Goal: Transaction & Acquisition: Book appointment/travel/reservation

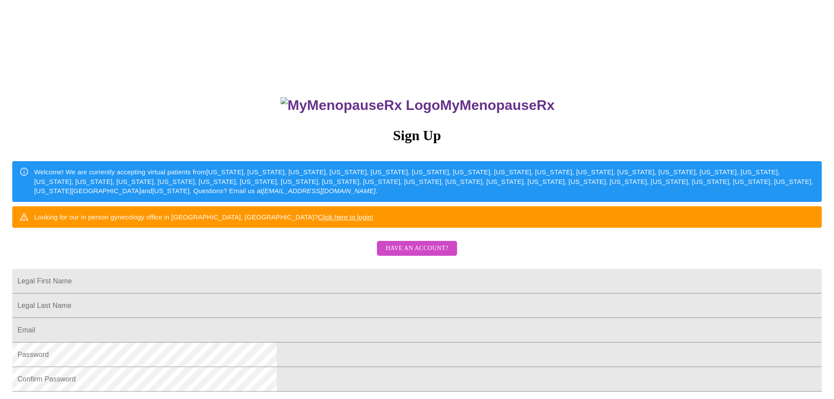
click at [373, 221] on link "Click here to login!" at bounding box center [346, 216] width 56 height 7
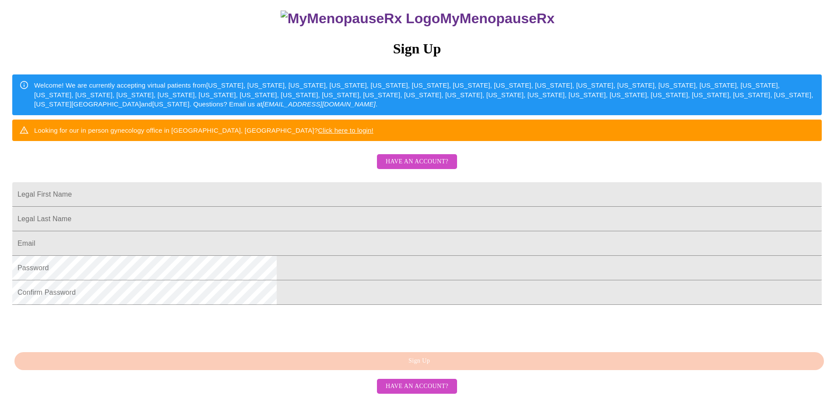
scroll to position [163, 0]
click at [326, 182] on input "Legal First Name" at bounding box center [416, 194] width 809 height 25
click at [427, 156] on span "Have an account?" at bounding box center [417, 161] width 63 height 11
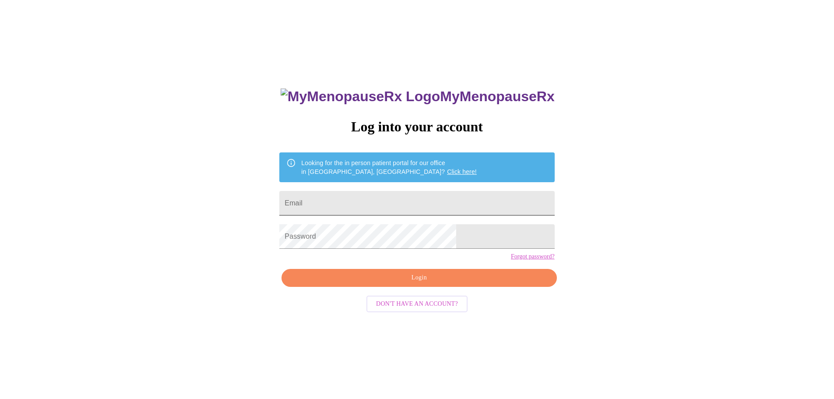
click at [383, 198] on input "Email" at bounding box center [416, 203] width 275 height 25
type input "[EMAIL_ADDRESS][DOMAIN_NAME]"
click at [373, 283] on span "Login" at bounding box center [418, 277] width 255 height 11
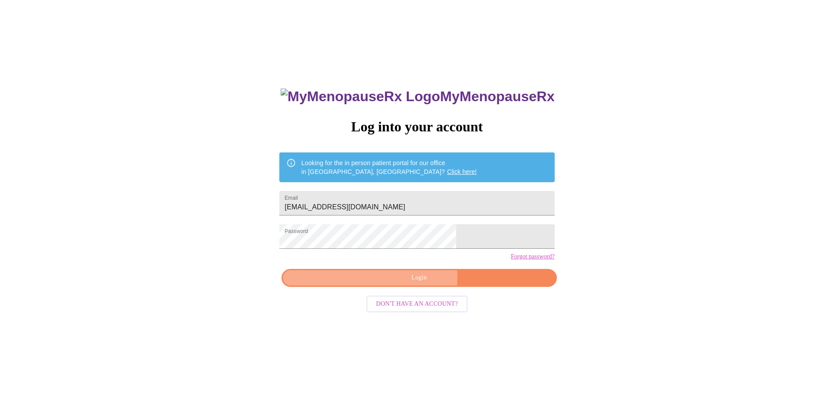
click at [410, 283] on span "Login" at bounding box center [418, 277] width 255 height 11
click at [447, 168] on link "Click here!" at bounding box center [462, 171] width 30 height 7
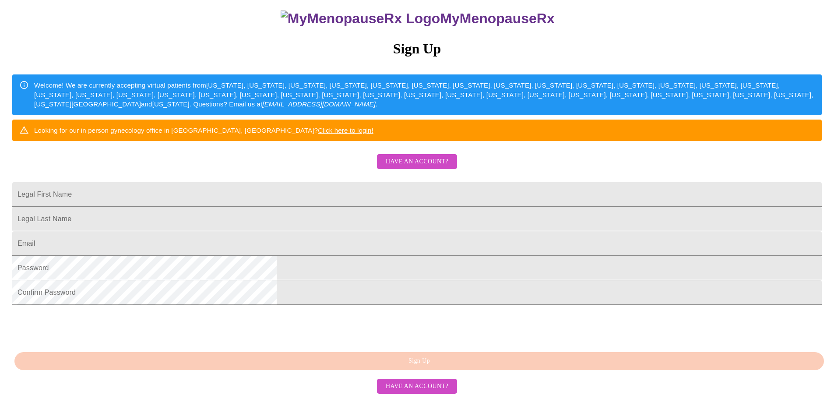
scroll to position [163, 0]
click at [328, 182] on input "Legal First Name" at bounding box center [416, 194] width 809 height 25
type input "[PERSON_NAME]"
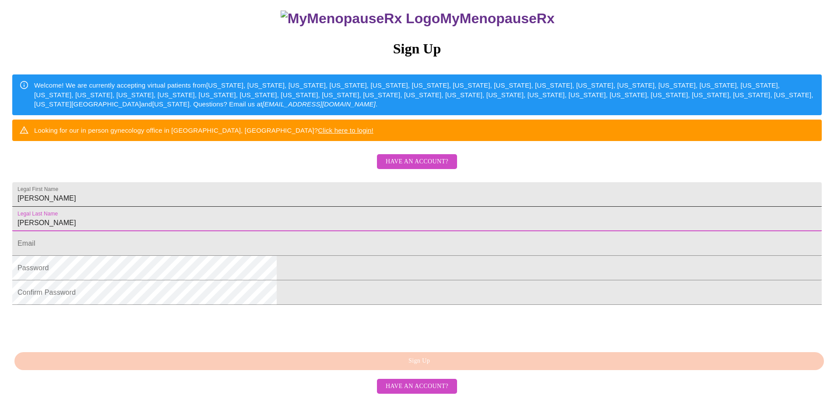
type input "[PERSON_NAME]"
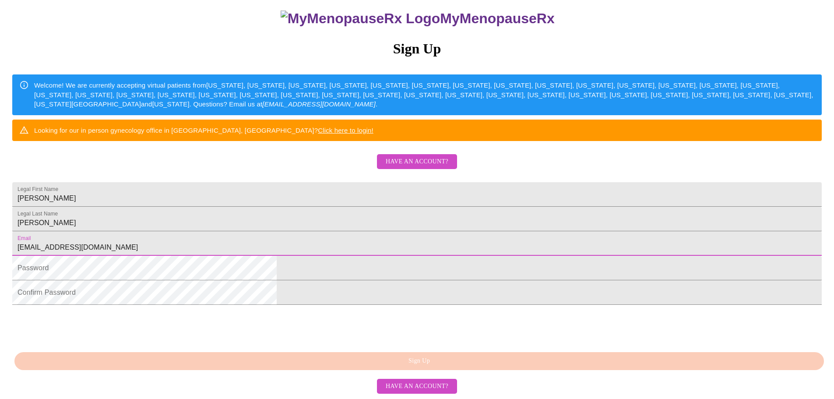
type input "katiejoiner2129@gmail.com"
click at [419, 156] on span "Have an account?" at bounding box center [417, 161] width 63 height 11
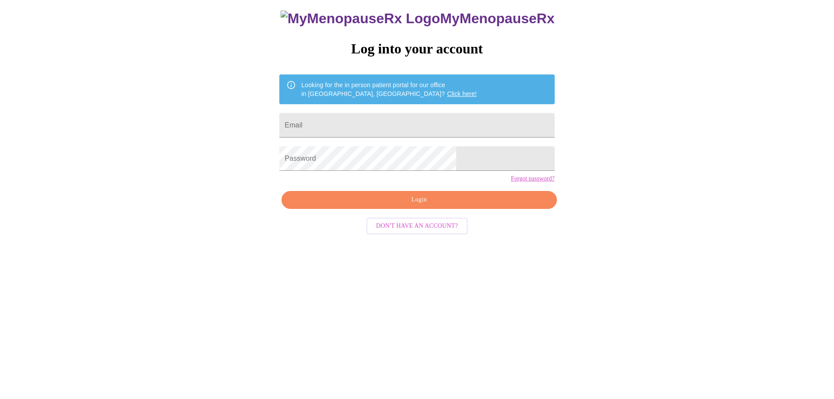
scroll to position [9, 0]
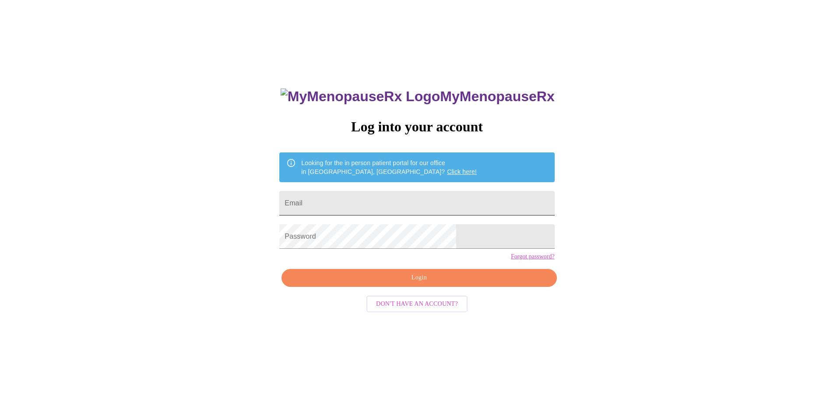
click at [380, 204] on input "Email" at bounding box center [416, 203] width 275 height 25
type input "[EMAIL_ADDRESS][DOMAIN_NAME]"
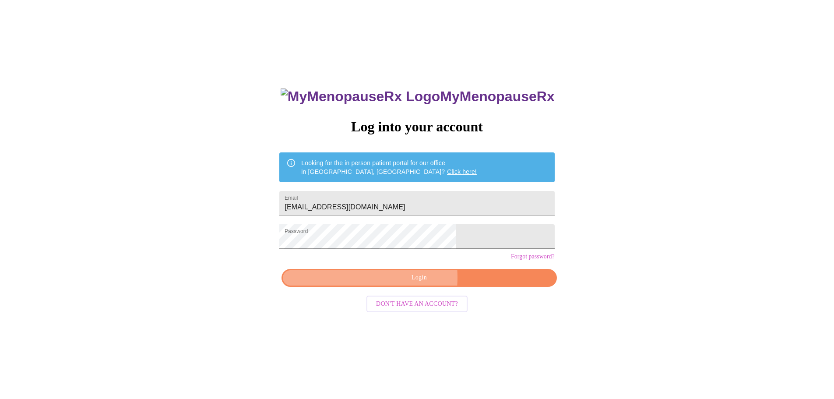
click at [377, 283] on span "Login" at bounding box center [418, 277] width 255 height 11
click at [436, 309] on span "Don't have an account?" at bounding box center [417, 303] width 82 height 11
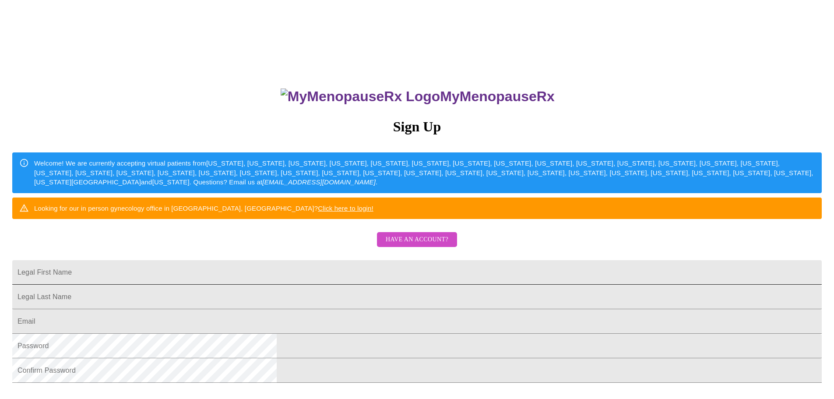
click at [357, 284] on input "Legal First Name" at bounding box center [416, 272] width 809 height 25
type input "k"
type input "Kathryn"
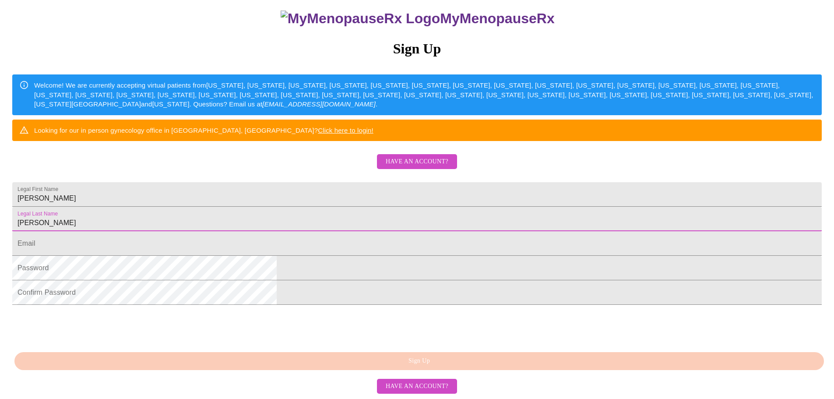
scroll to position [163, 0]
type input "Joiner"
click at [312, 231] on input "Legal First Name" at bounding box center [416, 243] width 809 height 25
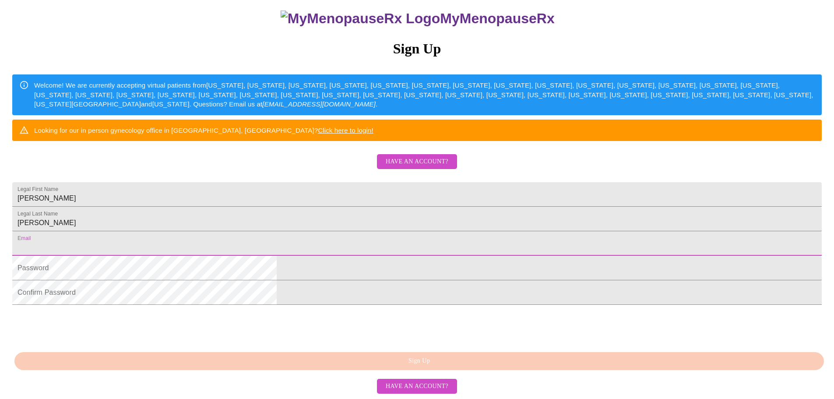
type input "[EMAIL_ADDRESS][DOMAIN_NAME]"
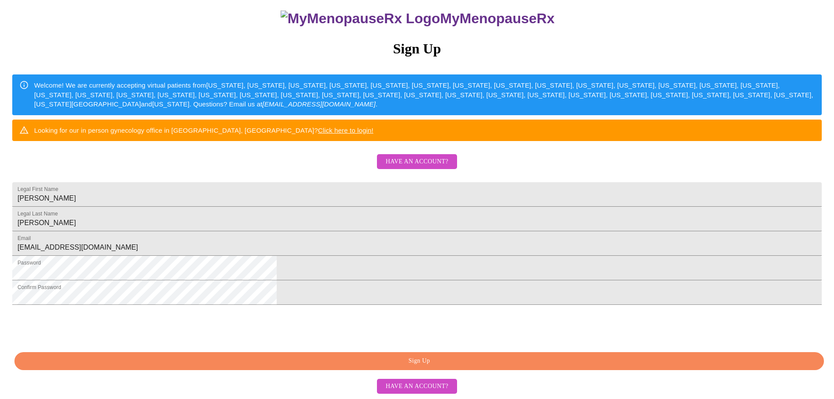
click at [326, 360] on span "Sign Up" at bounding box center [419, 360] width 789 height 11
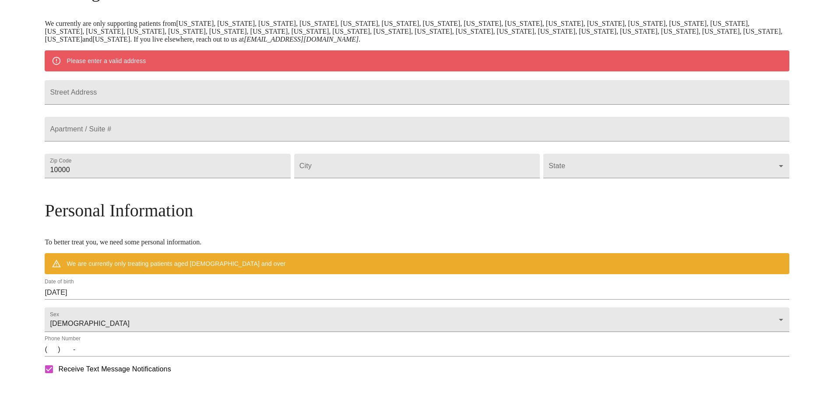
scroll to position [129, 0]
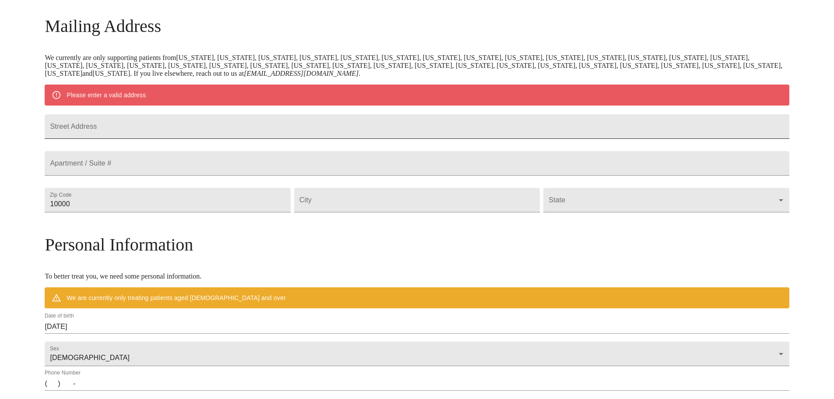
click at [159, 133] on input "Street Address" at bounding box center [417, 126] width 744 height 25
type input "2129 Driving Park Road"
click at [176, 212] on input "10000" at bounding box center [167, 200] width 245 height 25
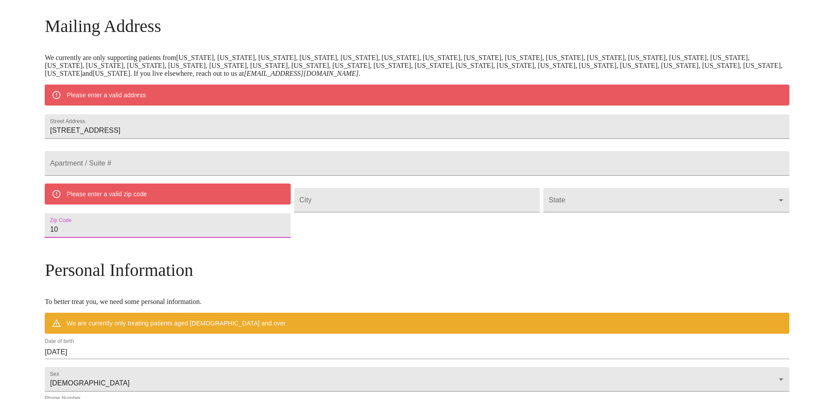
type input "1"
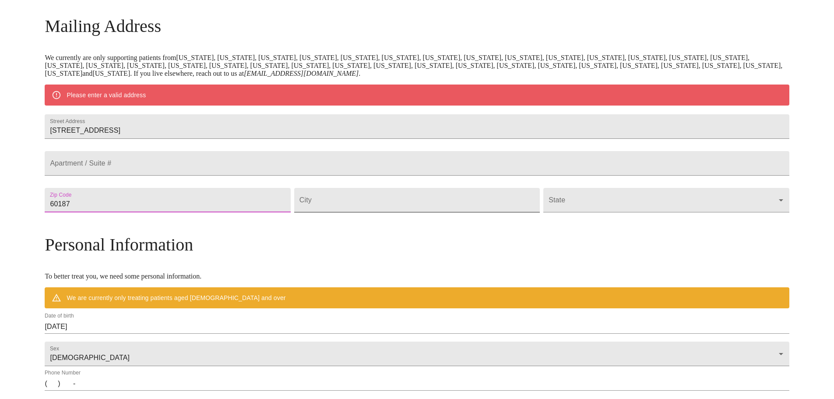
type input "60187"
click at [400, 212] on input "Street Address" at bounding box center [416, 200] width 245 height 25
type input "Wheaton"
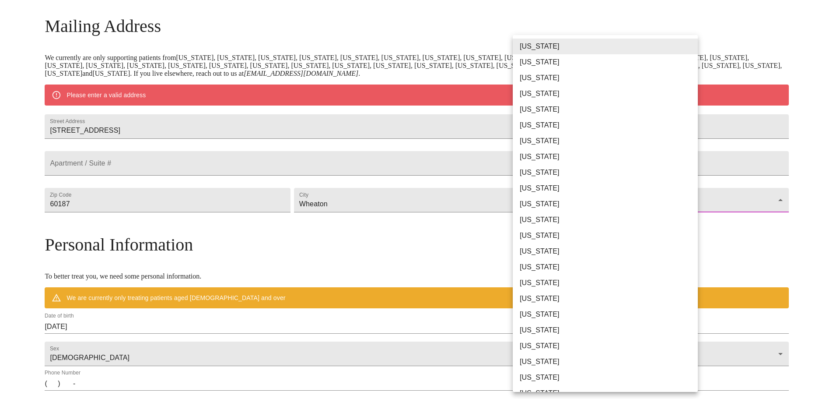
click at [534, 225] on body "MyMenopauseRx Welcome to MyMenopauseRx Since it's your first time here, you'll …" at bounding box center [420, 216] width 833 height 682
click at [539, 235] on li "Illinois" at bounding box center [609, 236] width 192 height 16
type input "Illinois"
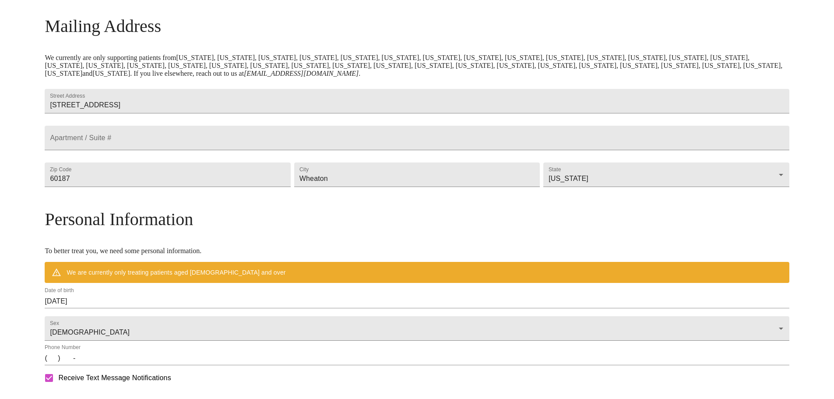
click at [450, 229] on h3 "Personal Information" at bounding box center [417, 219] width 744 height 21
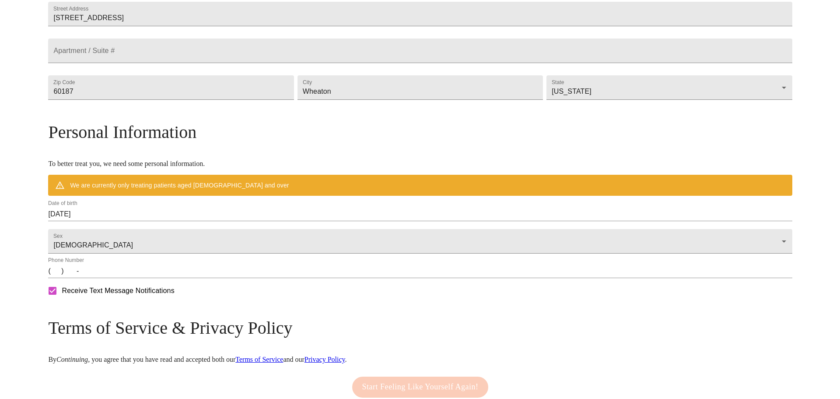
scroll to position [216, 0]
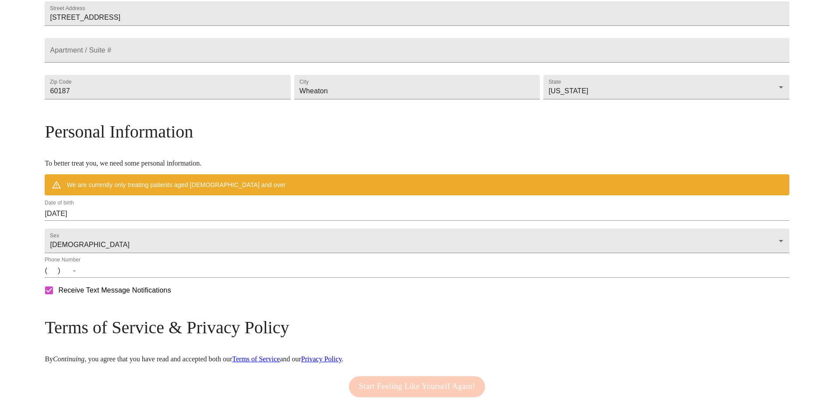
click at [191, 221] on input "09/29/2025" at bounding box center [417, 214] width 744 height 14
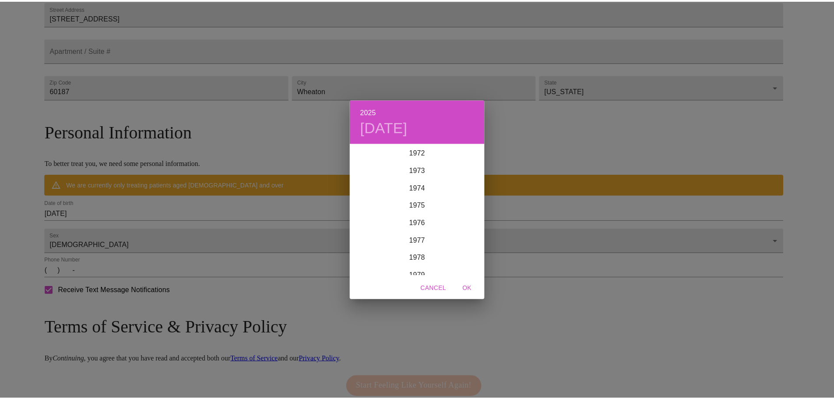
scroll to position [1322, 0]
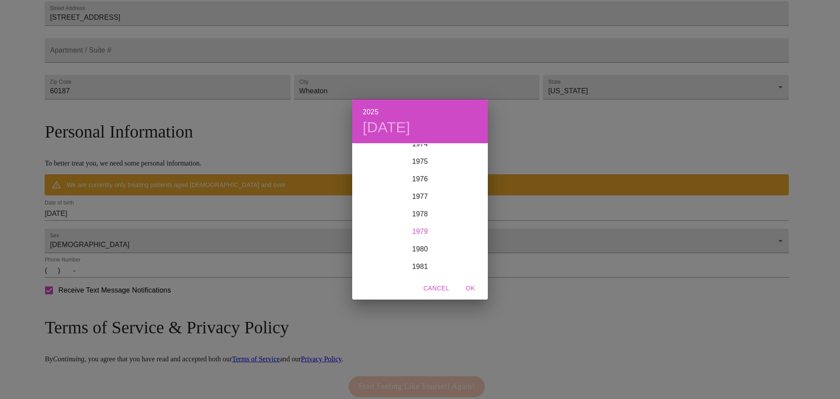
click at [423, 228] on div "1979" at bounding box center [420, 232] width 136 height 18
click at [379, 259] on div "Oct" at bounding box center [374, 258] width 45 height 33
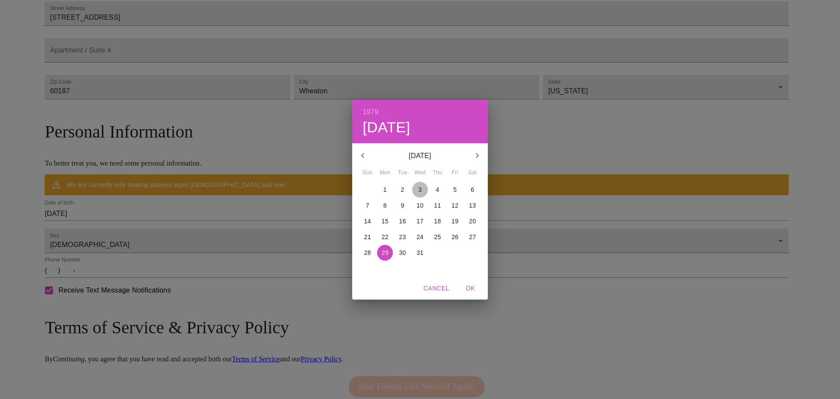
click at [418, 191] on p "3" at bounding box center [420, 189] width 4 height 9
click at [471, 291] on span "OK" at bounding box center [470, 288] width 21 height 11
type input "10/03/1979"
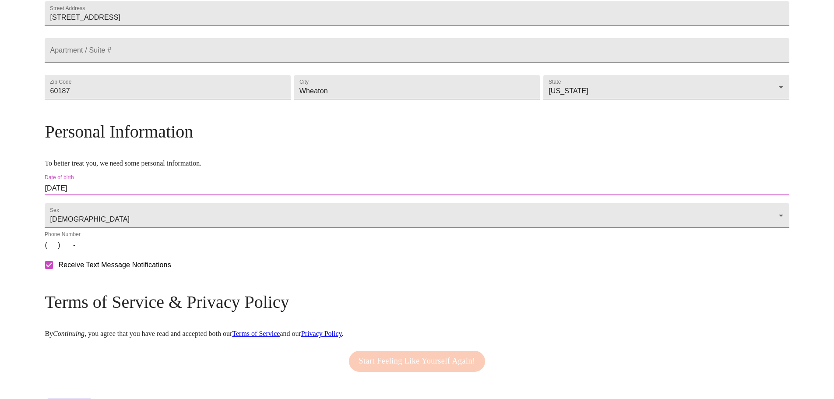
click at [147, 252] on input "(   )    -" at bounding box center [417, 245] width 744 height 14
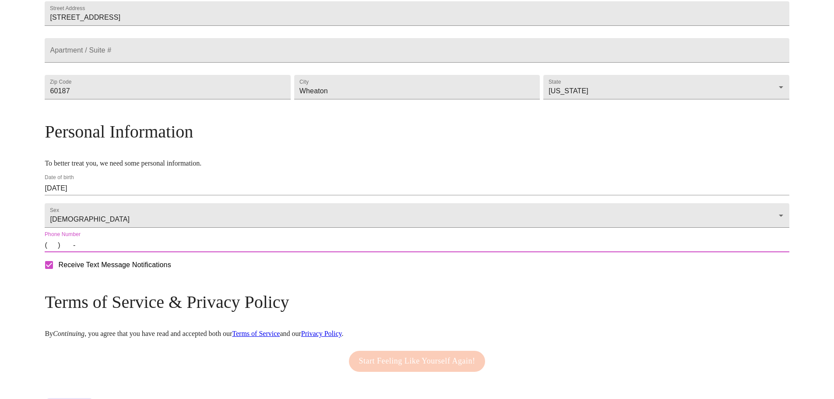
type input "(773) 456-6689"
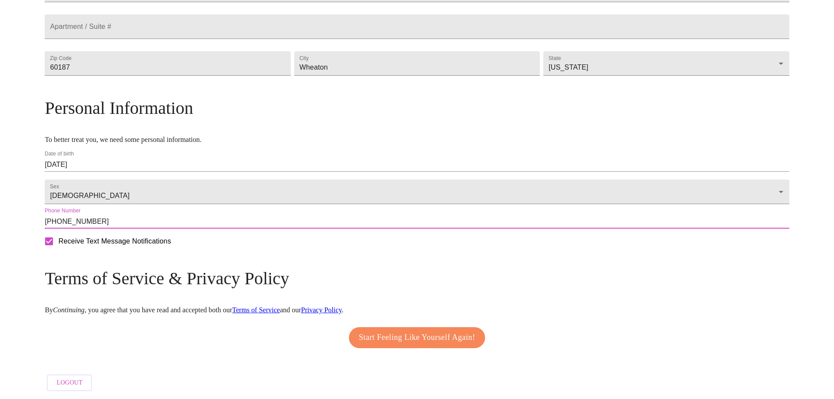
scroll to position [260, 0]
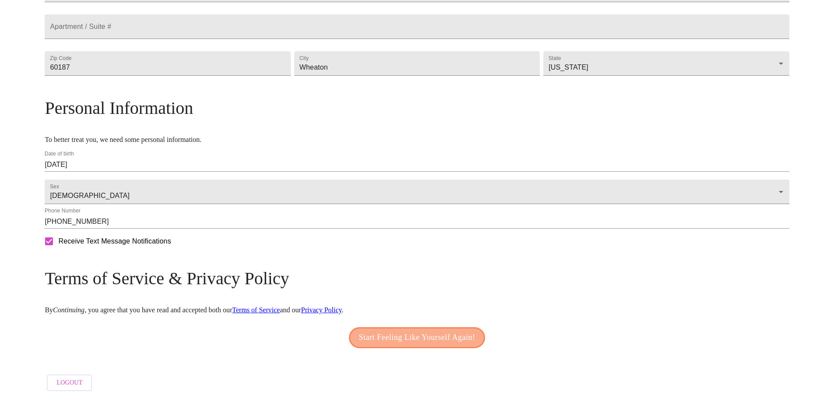
click at [408, 333] on span "Start Feeling Like Yourself Again!" at bounding box center [417, 337] width 116 height 14
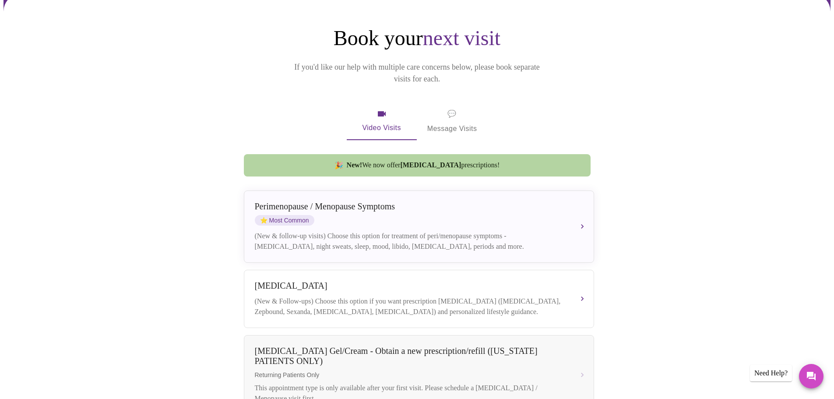
scroll to position [88, 0]
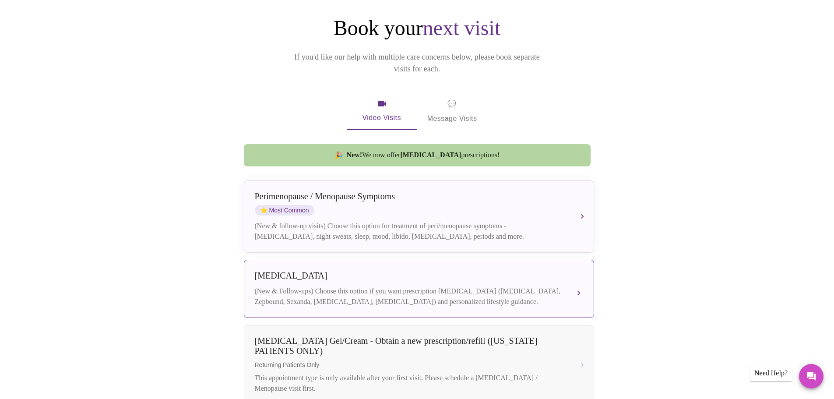
click at [570, 284] on div "Weight Management (New & Follow-ups) Choose this option if you want prescriptio…" at bounding box center [419, 288] width 328 height 36
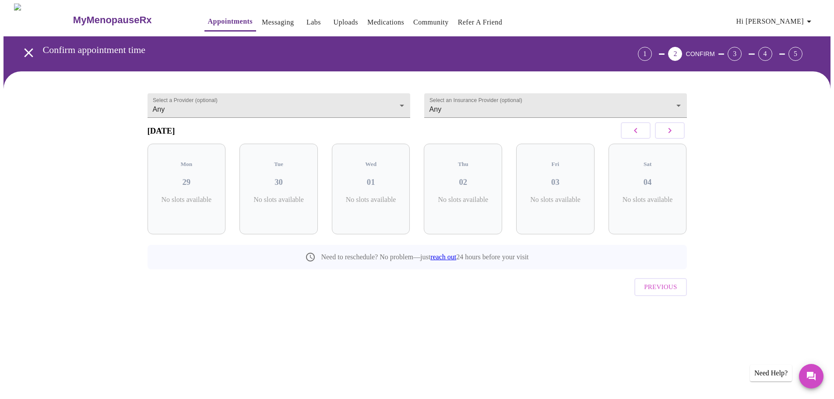
scroll to position [0, 0]
click at [678, 133] on button "button" at bounding box center [673, 130] width 30 height 17
click at [391, 188] on div "Mon 06 10 Slots Left ( 61 Total)" at bounding box center [374, 189] width 78 height 91
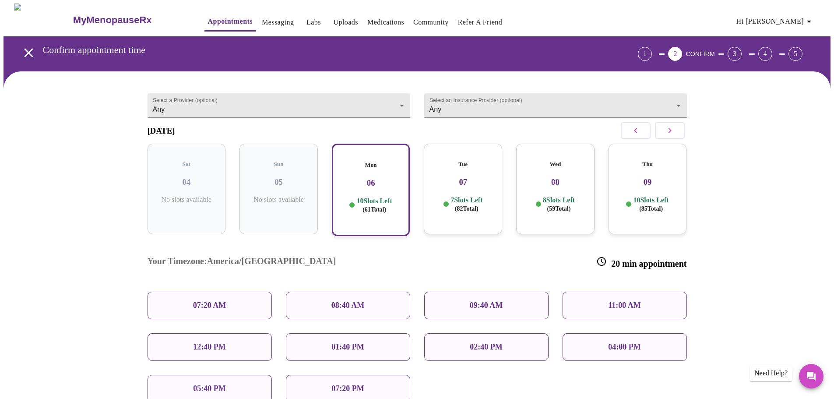
click at [441, 179] on h3 "07" at bounding box center [463, 182] width 64 height 10
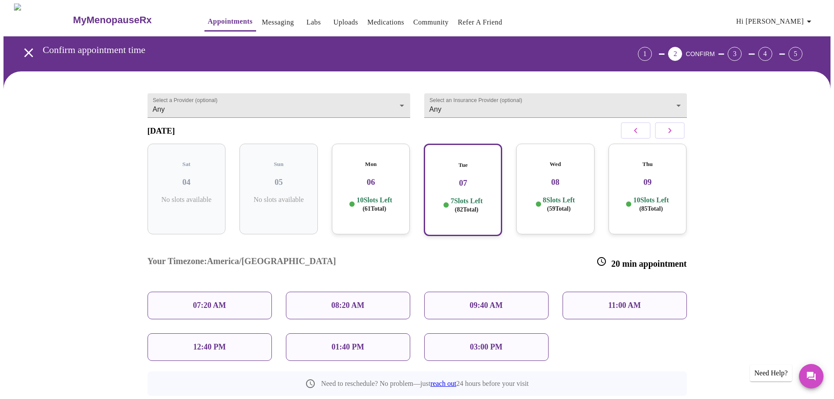
click at [347, 333] on div "01:40 PM" at bounding box center [348, 347] width 124 height 28
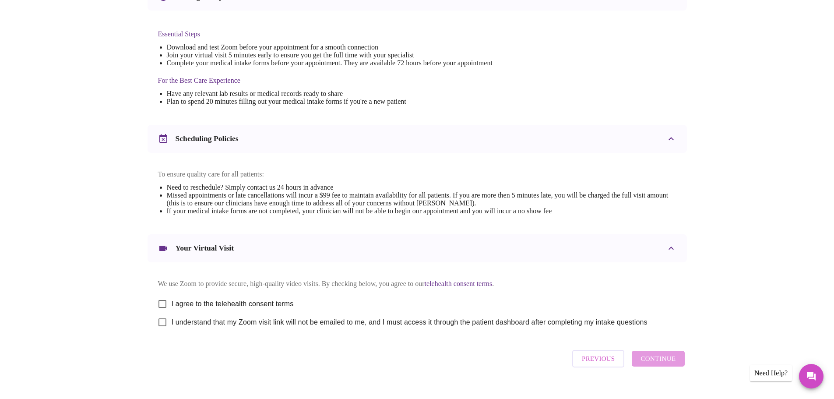
scroll to position [219, 0]
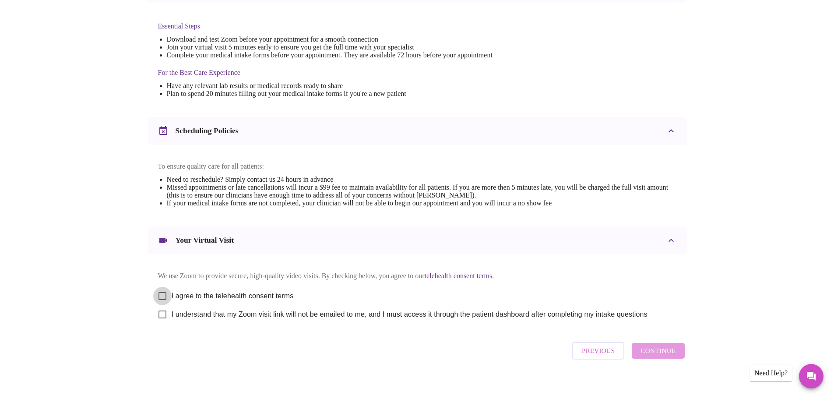
click at [166, 305] on input "I agree to the telehealth consent terms" at bounding box center [162, 296] width 18 height 18
checkbox input "true"
click at [162, 322] on input "I understand that my Zoom visit link will not be emailed to me, and I must acce…" at bounding box center [162, 314] width 18 height 18
checkbox input "true"
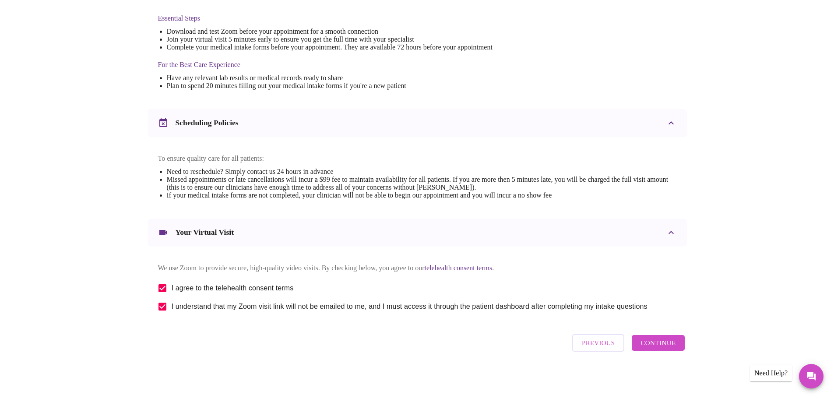
scroll to position [236, 0]
click at [655, 348] on span "Continue" at bounding box center [657, 342] width 35 height 11
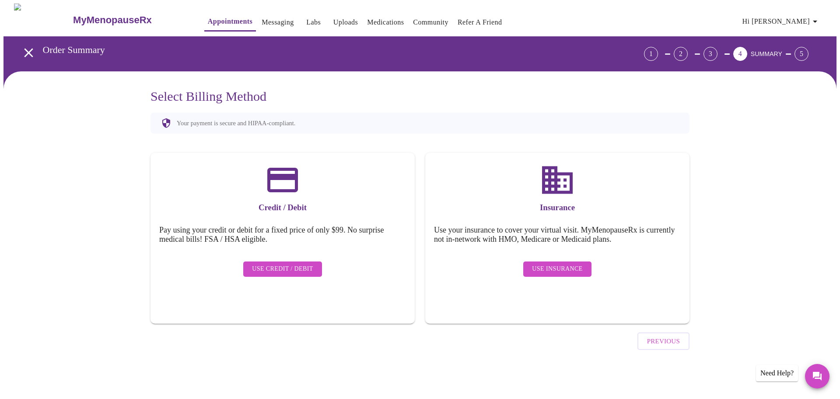
click at [555, 263] on span "Use Insurance" at bounding box center [557, 268] width 50 height 11
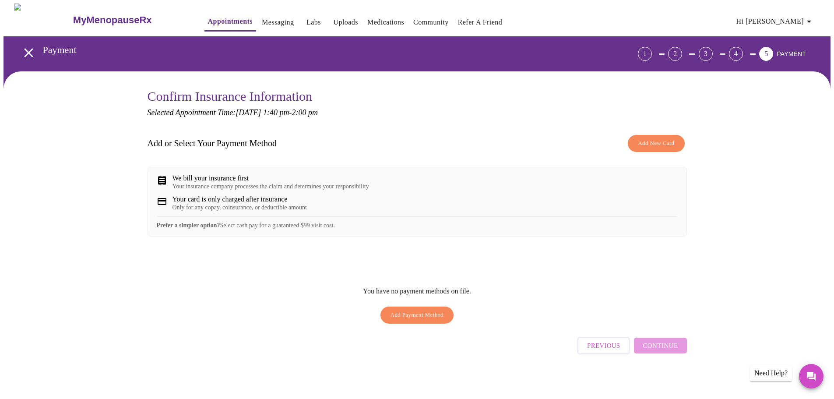
click at [423, 319] on span "Add Payment Method" at bounding box center [416, 315] width 53 height 10
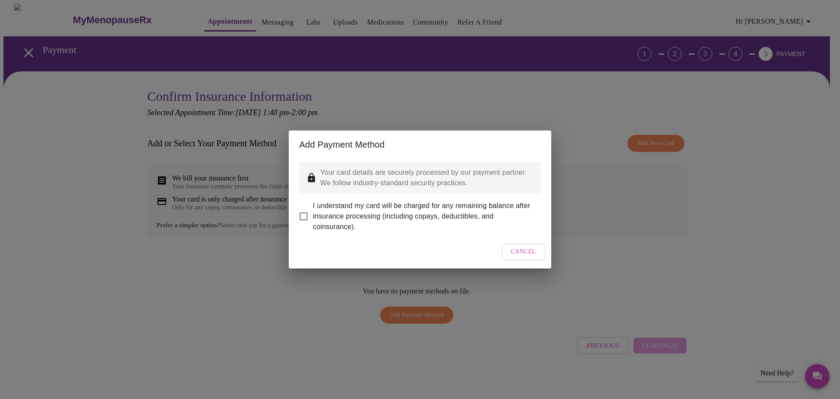
click at [305, 211] on input "I understand my card will be charged for any remaining balance after insurance …" at bounding box center [303, 216] width 18 height 18
checkbox input "true"
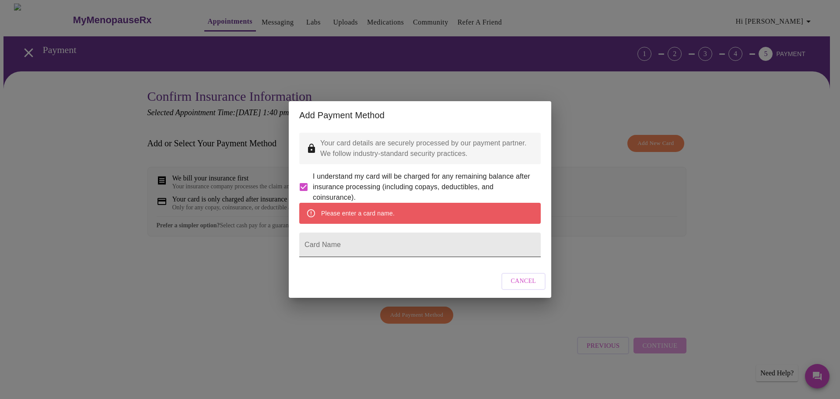
click at [326, 248] on input "Card Name" at bounding box center [420, 244] width 242 height 25
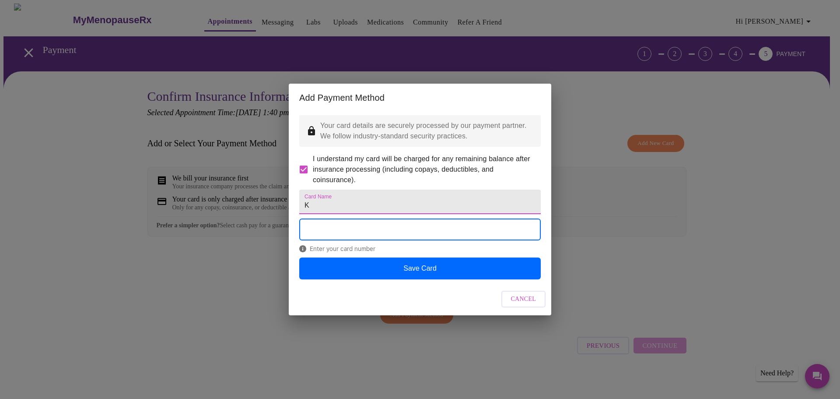
click at [320, 210] on input "K" at bounding box center [420, 201] width 242 height 25
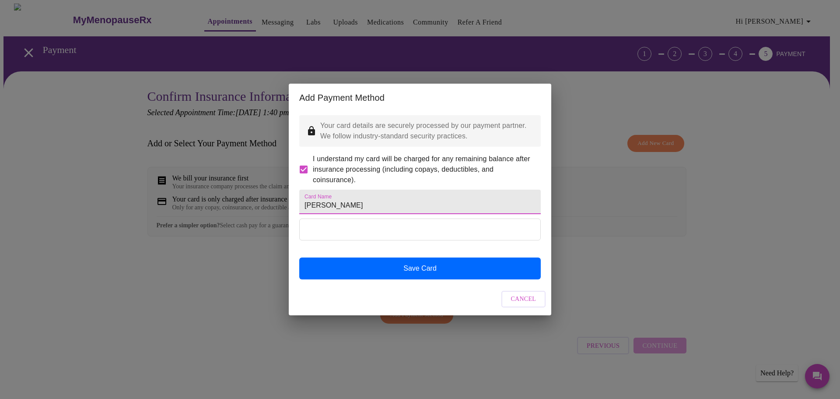
type input "Katie"
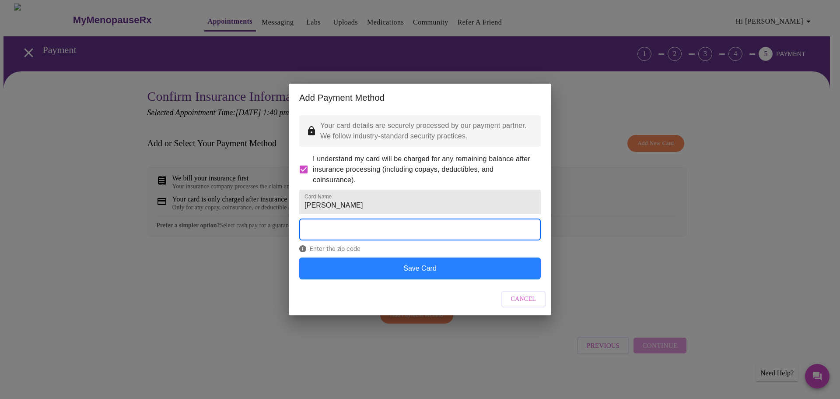
click at [415, 279] on button "Save Card" at bounding box center [420, 268] width 242 height 22
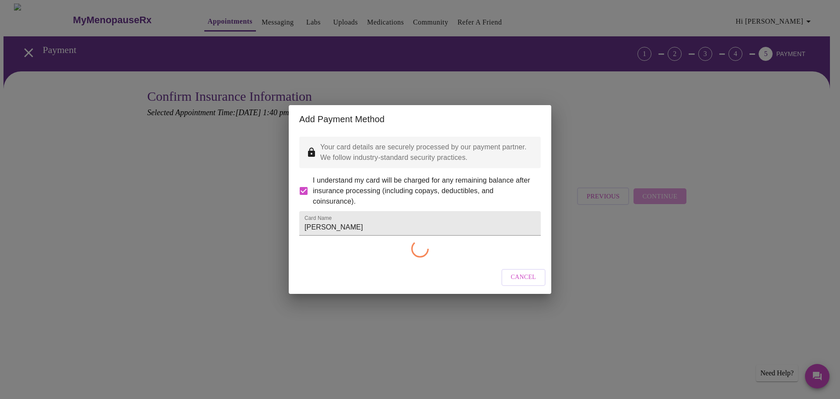
checkbox input "false"
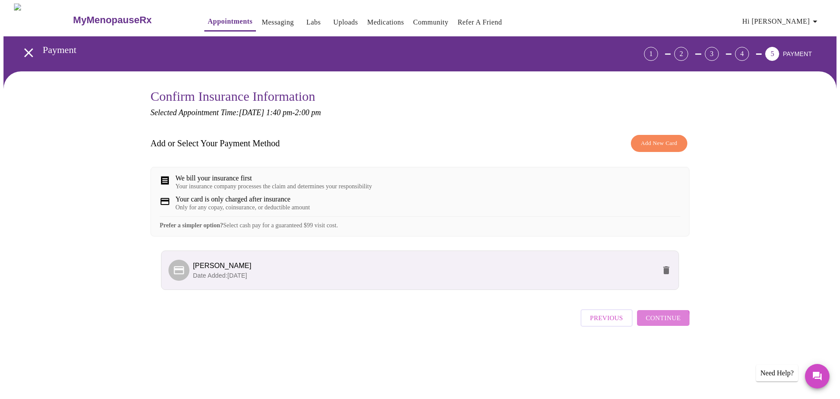
click at [658, 323] on span "Continue" at bounding box center [663, 317] width 35 height 11
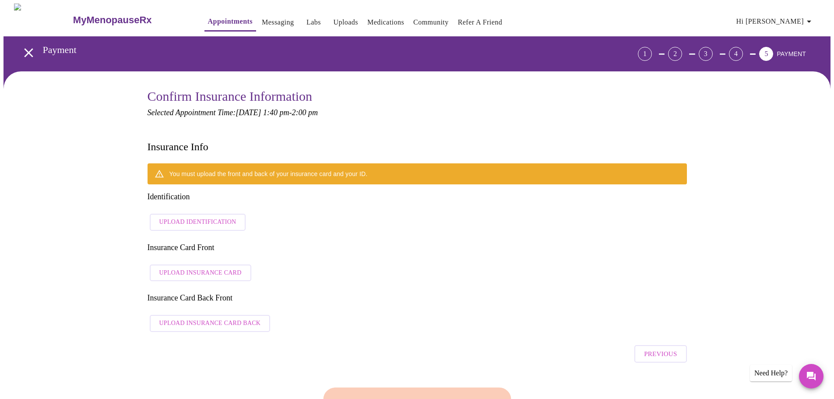
click at [170, 217] on span "Upload Identification" at bounding box center [197, 222] width 77 height 11
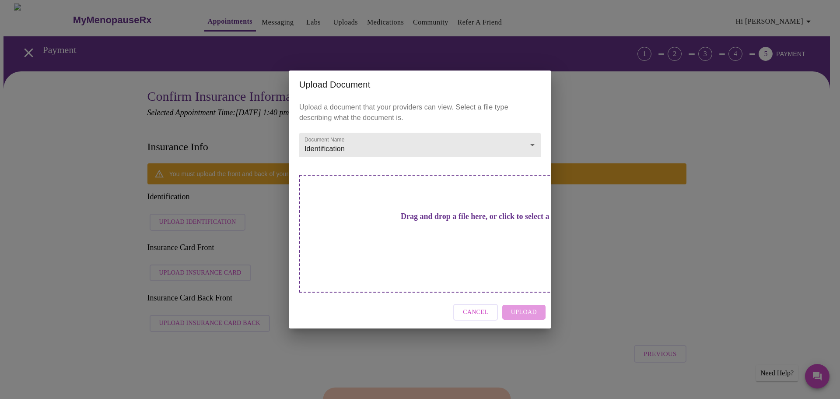
click at [540, 301] on div "Cancel Upload" at bounding box center [420, 312] width 263 height 33
click at [535, 298] on div "Cancel Upload" at bounding box center [420, 312] width 263 height 33
click at [447, 221] on h3 "Drag and drop a file here, or click to select a file" at bounding box center [482, 216] width 242 height 9
click at [485, 307] on span "Cancel" at bounding box center [475, 312] width 25 height 11
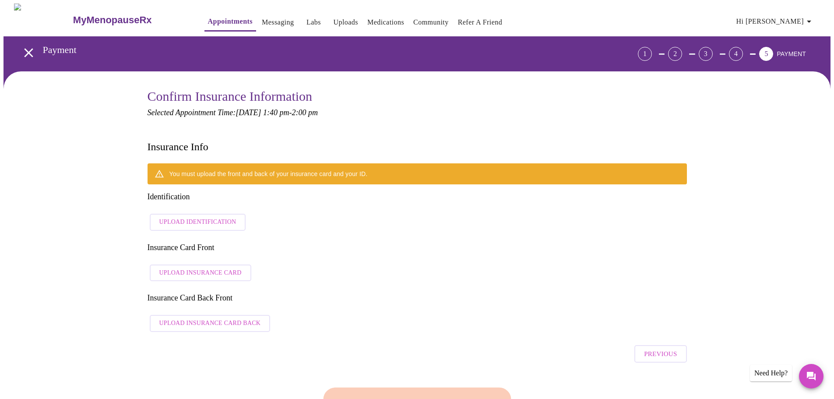
click at [466, 375] on div "Finish and Book Now!" at bounding box center [416, 402] width 193 height 54
click at [224, 267] on span "Upload Insurance Card" at bounding box center [200, 272] width 82 height 11
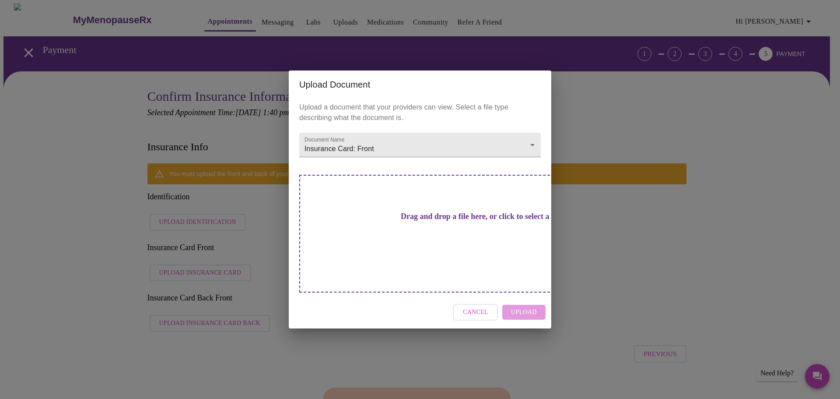
click at [453, 248] on div "Drag and drop a file here, or click to select a file" at bounding box center [481, 234] width 364 height 118
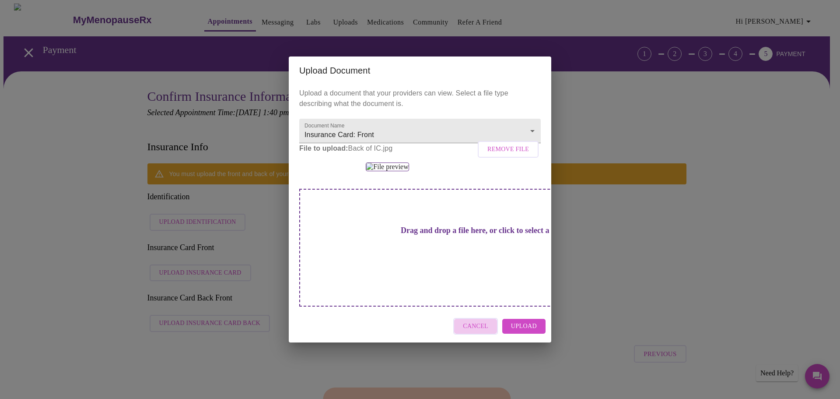
click at [484, 332] on span "Cancel" at bounding box center [475, 326] width 25 height 11
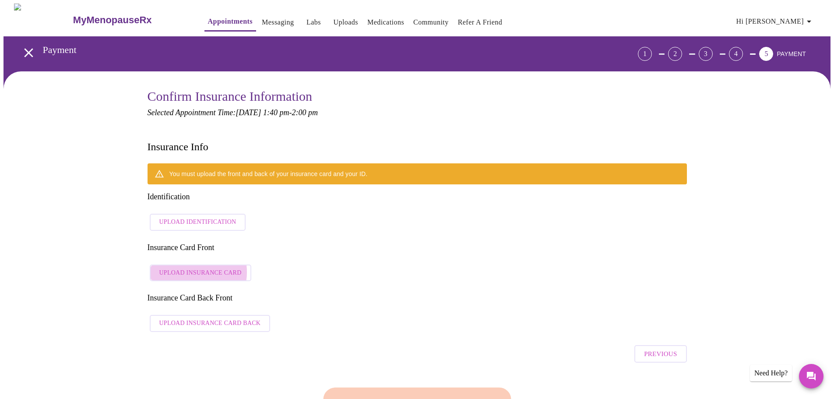
click at [188, 267] on span "Upload Insurance Card" at bounding box center [200, 272] width 82 height 11
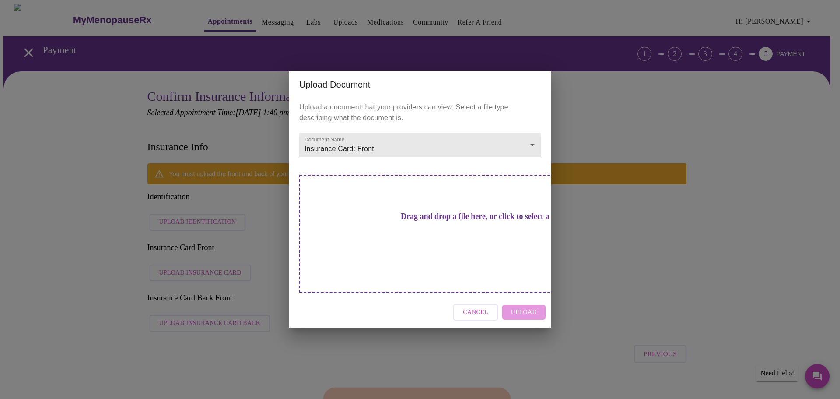
click at [470, 247] on div "Drag and drop a file here, or click to select a file" at bounding box center [481, 234] width 364 height 118
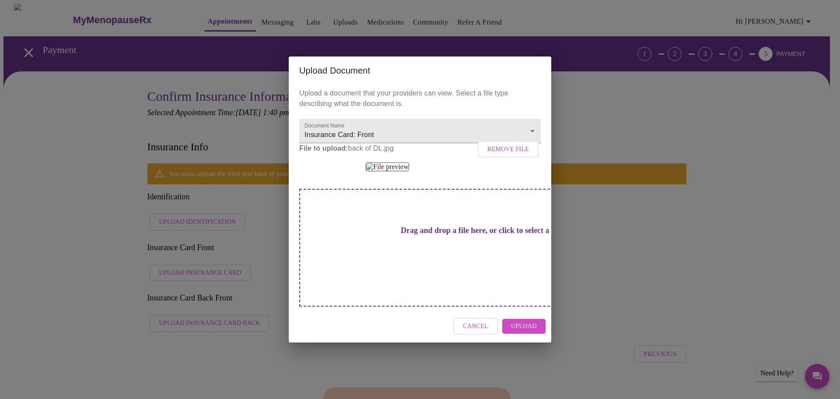
click at [485, 332] on span "Cancel" at bounding box center [475, 326] width 25 height 11
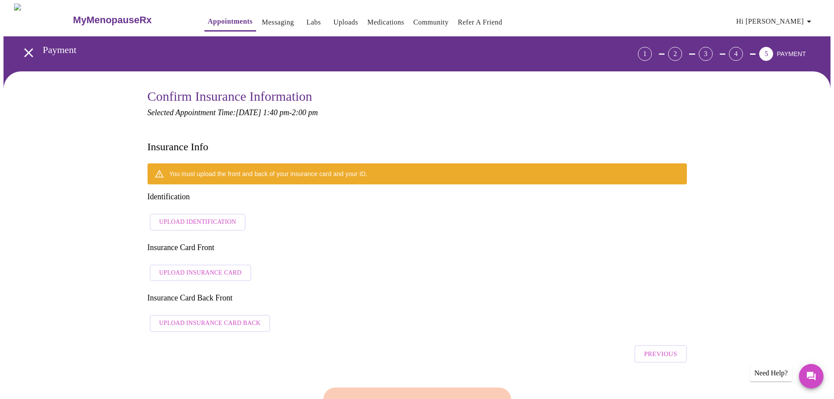
click at [225, 267] on span "Upload Insurance Card" at bounding box center [200, 272] width 82 height 11
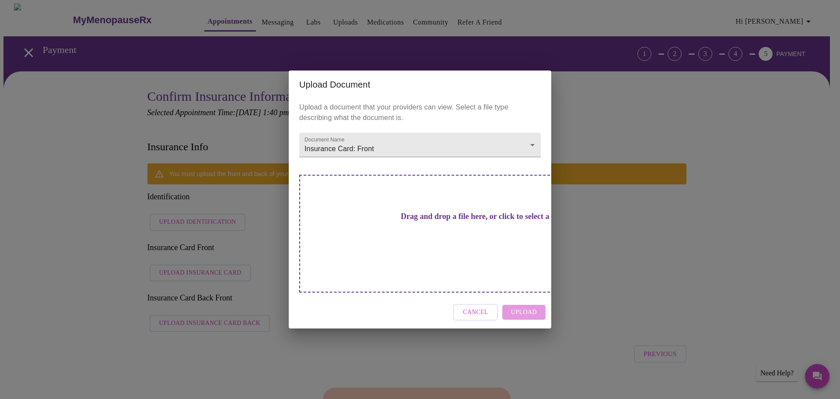
click at [381, 221] on h3 "Drag and drop a file here, or click to select a file" at bounding box center [482, 216] width 242 height 9
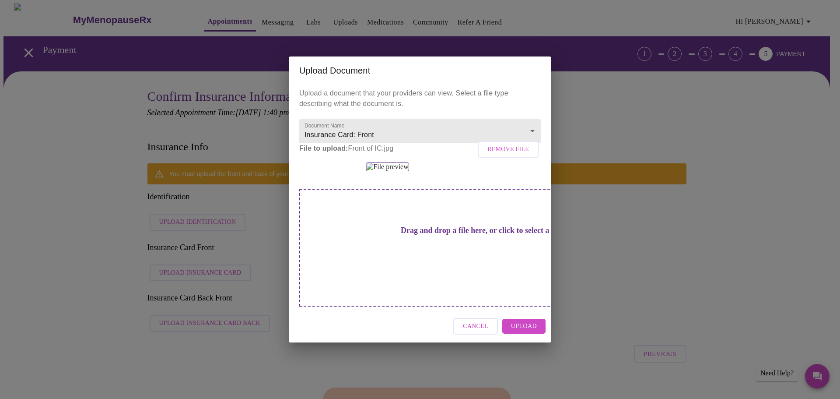
click at [518, 332] on span "Upload" at bounding box center [524, 326] width 26 height 11
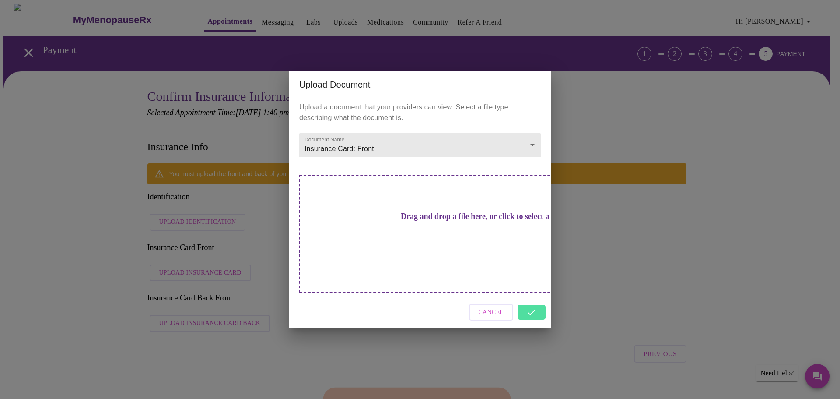
click at [528, 298] on div "Cancel" at bounding box center [420, 312] width 263 height 33
click at [238, 321] on div "Upload Document Upload a document that your providers can view. Select a file t…" at bounding box center [420, 199] width 840 height 399
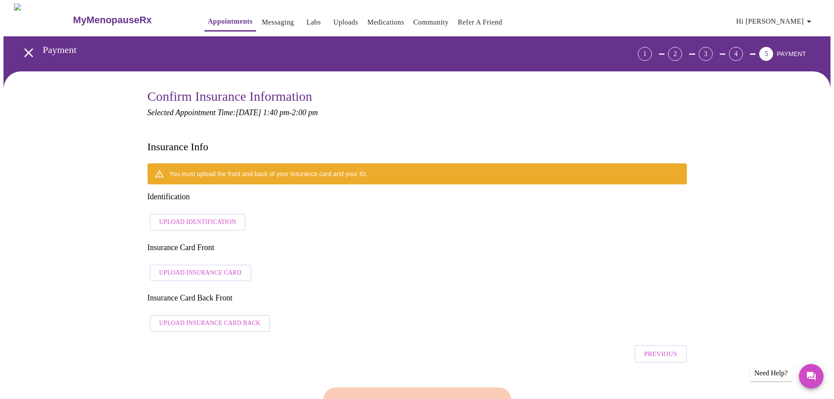
click at [191, 217] on span "Upload Identification" at bounding box center [197, 222] width 77 height 11
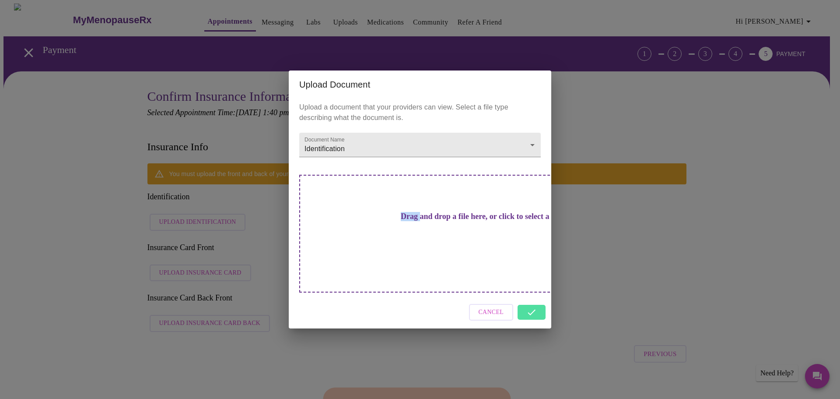
click at [191, 196] on div "Upload Document Upload a document that your providers can view. Select a file t…" at bounding box center [420, 199] width 840 height 399
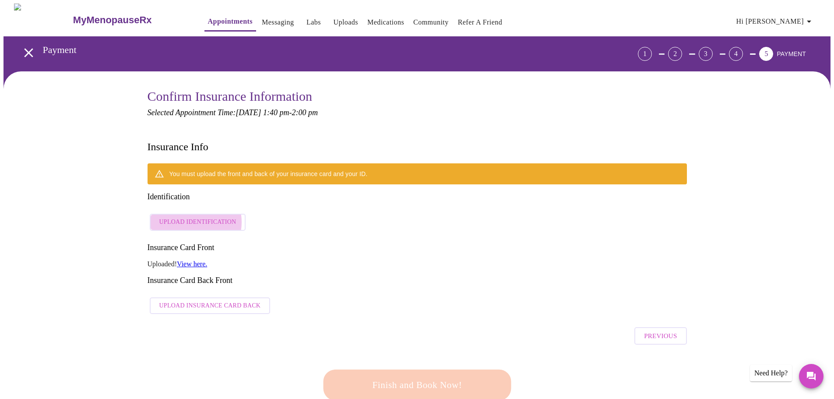
click at [191, 217] on span "Upload Identification" at bounding box center [197, 222] width 77 height 11
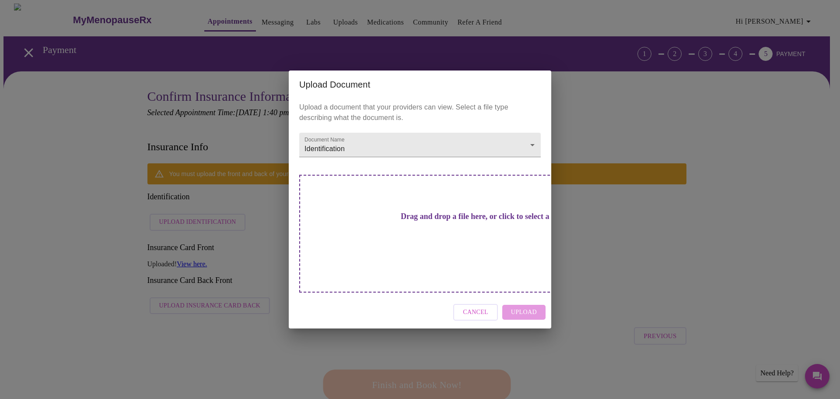
click at [517, 296] on div "Cancel Upload" at bounding box center [420, 312] width 263 height 33
click at [442, 221] on h3 "Drag and drop a file here, or click to select a file" at bounding box center [482, 216] width 242 height 9
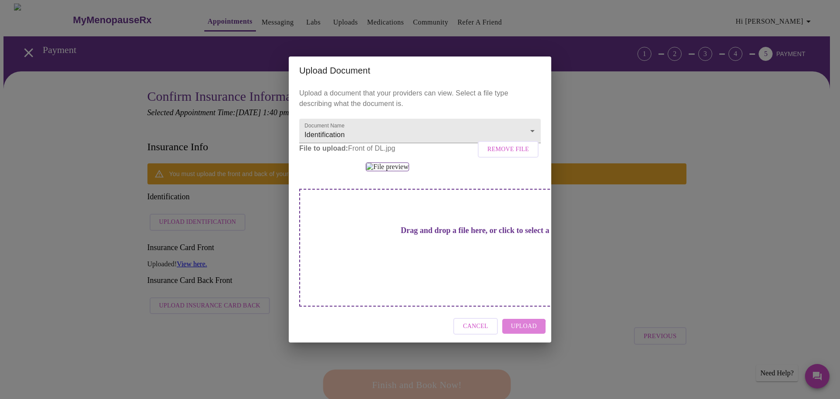
click at [513, 332] on span "Upload" at bounding box center [524, 326] width 26 height 11
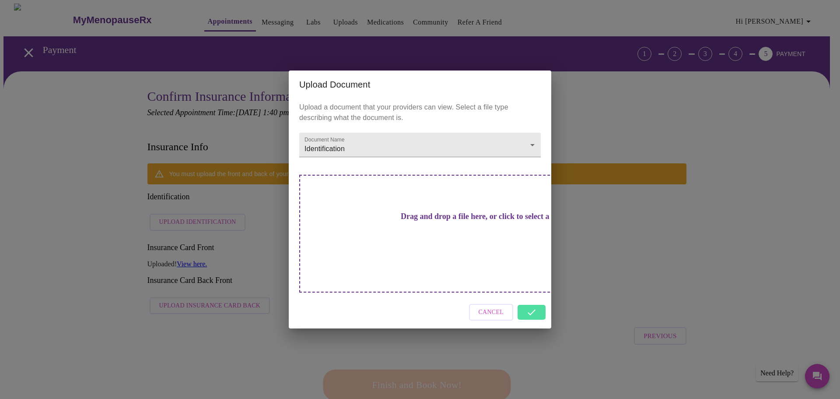
click at [540, 299] on div "Cancel" at bounding box center [420, 312] width 263 height 33
click at [189, 315] on div "Upload Document Upload a document that your providers can view. Select a file t…" at bounding box center [420, 199] width 840 height 399
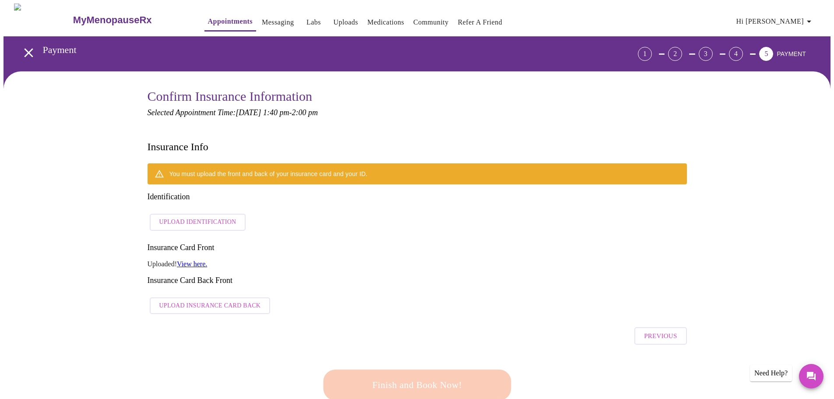
click at [193, 300] on span "Upload Insurance Card Back" at bounding box center [210, 305] width 102 height 11
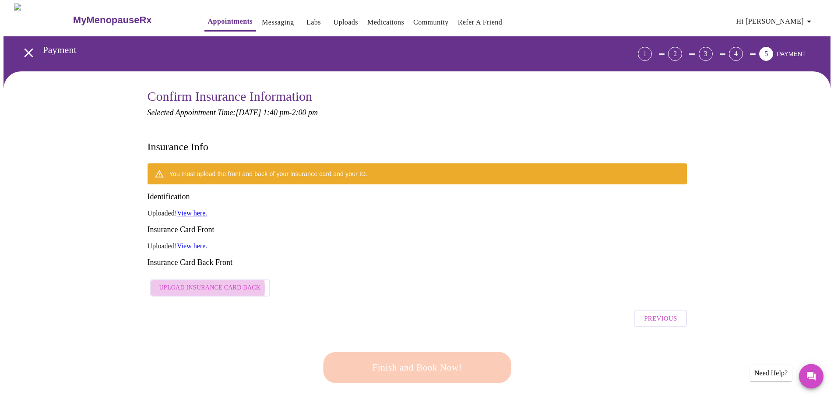
click at [195, 282] on span "Upload Insurance Card Back" at bounding box center [210, 287] width 102 height 11
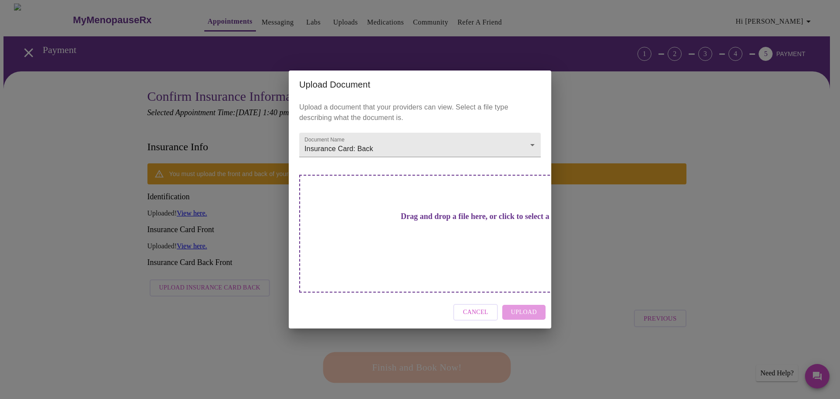
click at [423, 221] on h3 "Drag and drop a file here, or click to select a file" at bounding box center [482, 216] width 242 height 9
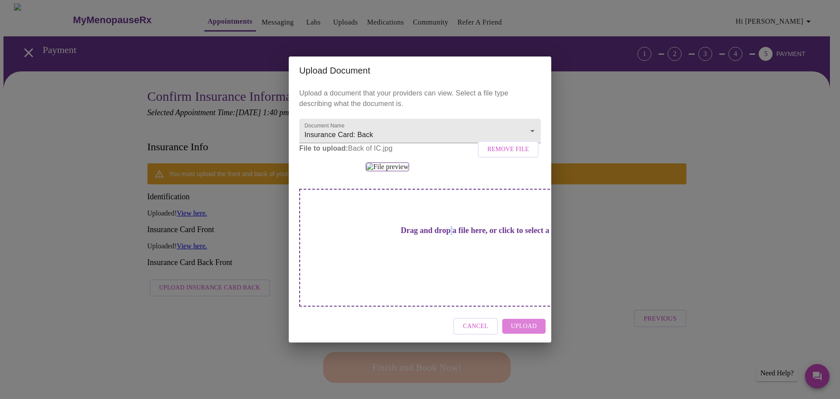
click at [523, 332] on span "Upload" at bounding box center [524, 326] width 26 height 11
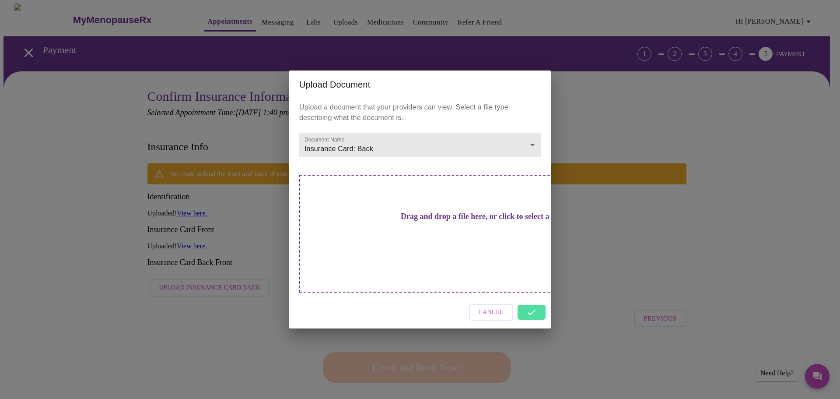
click at [533, 296] on div "Cancel" at bounding box center [420, 312] width 263 height 33
click at [533, 298] on div "Cancel" at bounding box center [420, 312] width 263 height 33
click at [568, 313] on div "Upload Document Upload a document that your providers can view. Select a file t…" at bounding box center [420, 199] width 840 height 399
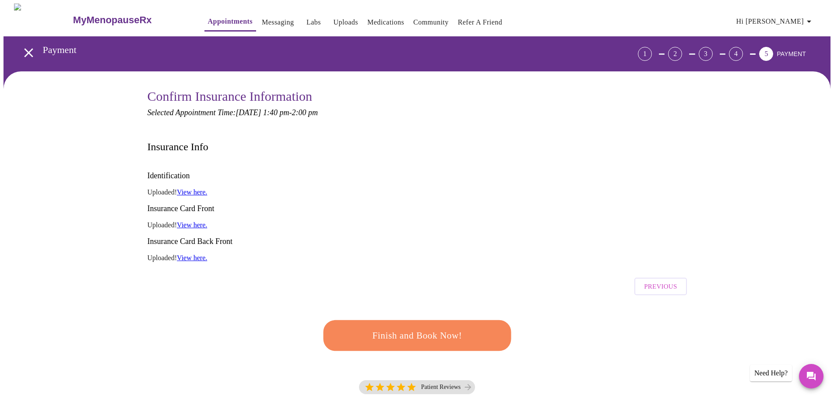
click at [423, 327] on span "Finish and Book Now!" at bounding box center [417, 335] width 163 height 16
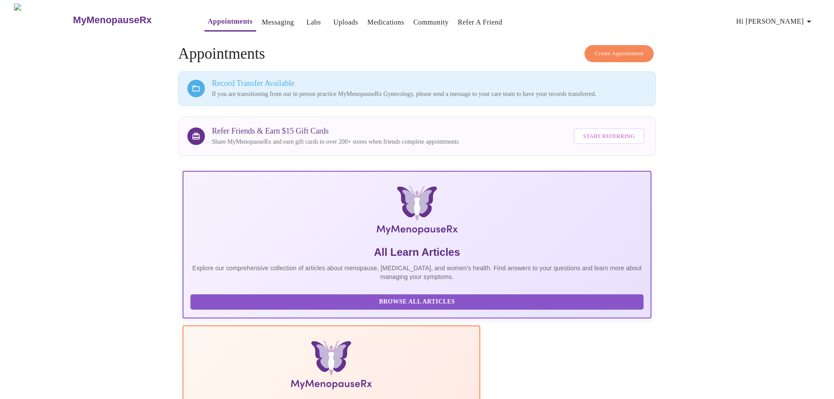
click at [262, 23] on link "Messaging" at bounding box center [278, 22] width 32 height 12
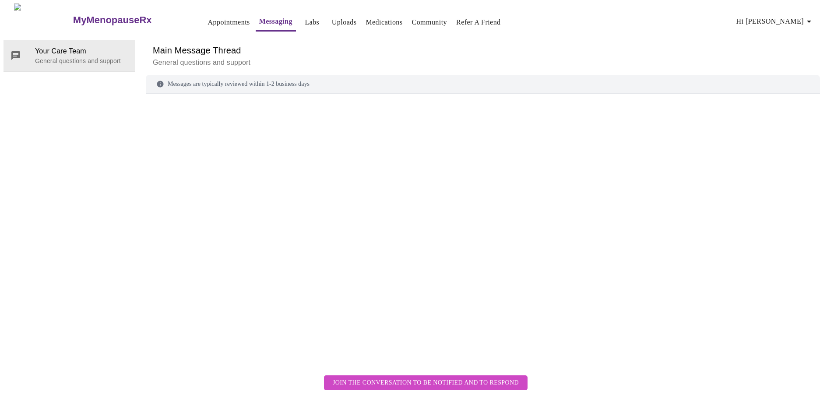
scroll to position [33, 0]
